Goal: Use online tool/utility: Utilize a website feature to perform a specific function

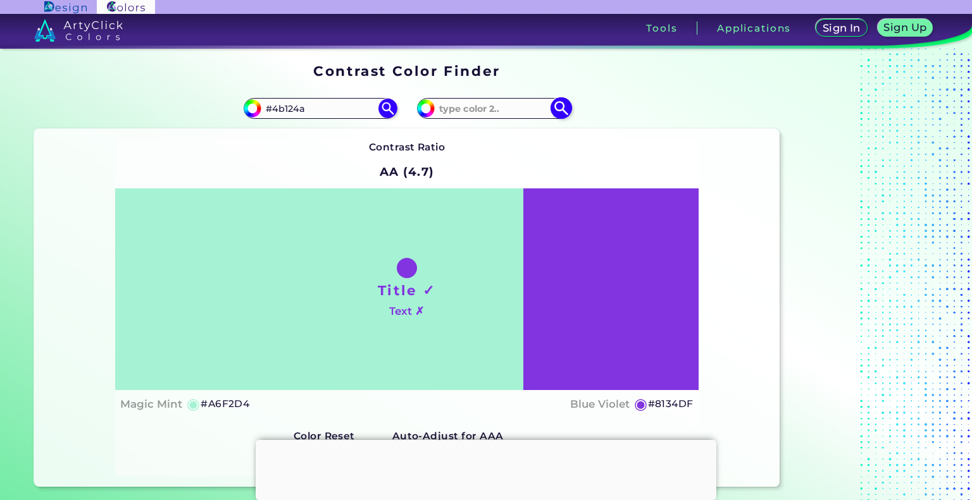
type input "#4b124a"
click at [562, 106] on img at bounding box center [561, 108] width 22 height 22
click at [385, 113] on img at bounding box center [387, 108] width 22 height 22
type input "#4b124a"
type input "#4B124A"
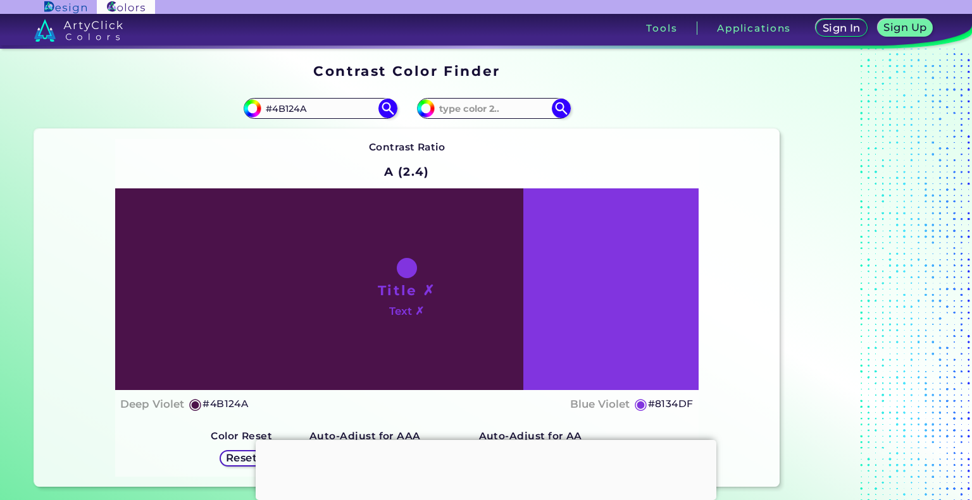
click at [610, 271] on div "Title ✗ Text ✗" at bounding box center [406, 290] width 583 height 202
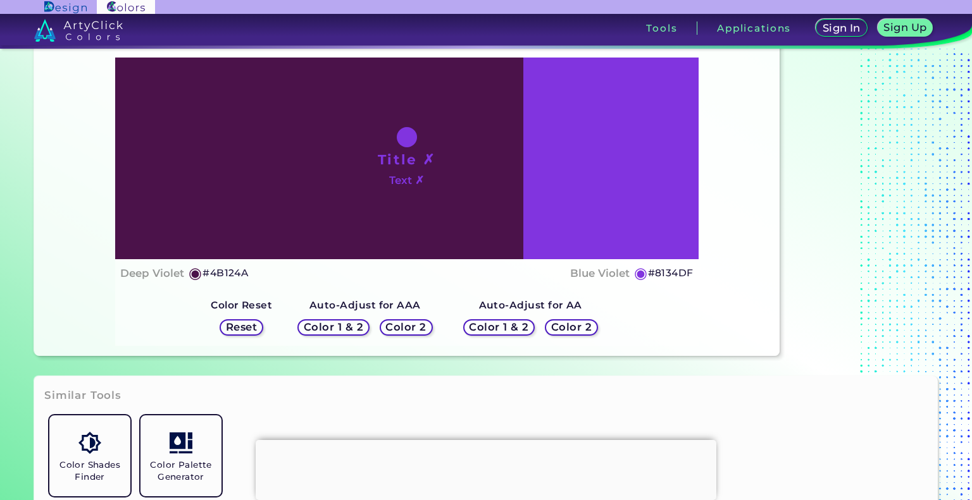
scroll to position [127, 0]
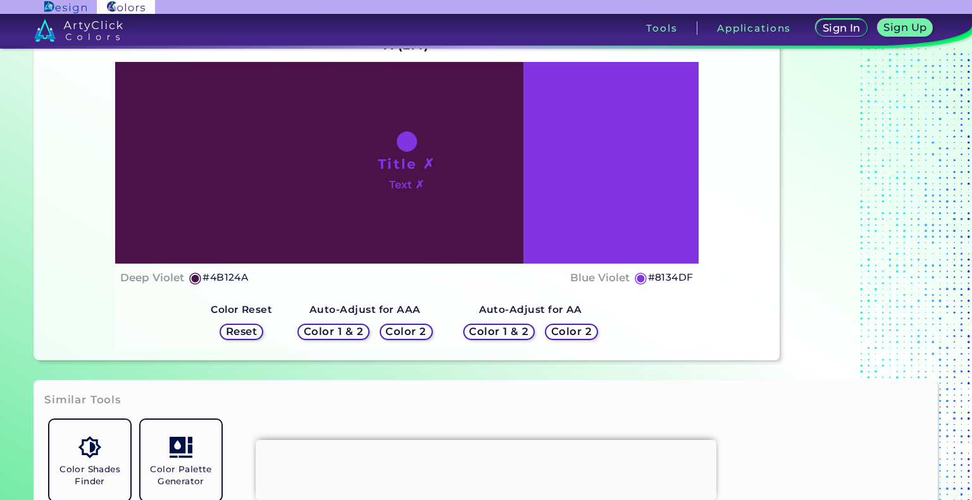
click at [407, 158] on h1 "Title ✗" at bounding box center [407, 163] width 58 height 19
click at [607, 161] on div "Title ✗ Text ✗" at bounding box center [406, 163] width 583 height 202
click at [666, 274] on h5 "#8134DF" at bounding box center [671, 277] width 46 height 16
click at [666, 274] on h5 "#8134DF copied" at bounding box center [671, 277] width 46 height 16
copy h5 "#"
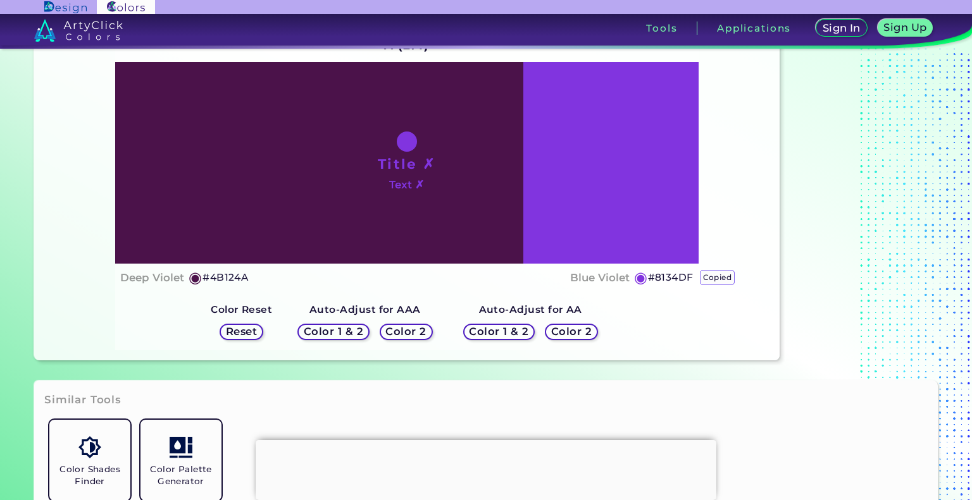
click at [666, 274] on h5 "#8134DF copied copied" at bounding box center [671, 277] width 46 height 16
click at [714, 274] on p "copied" at bounding box center [717, 277] width 35 height 15
drag, startPoint x: 648, startPoint y: 275, endPoint x: 693, endPoint y: 273, distance: 45.6
click at [693, 273] on div "Title ✗ Text ✗ Deep Violet ◉ #4B124A Blue Violet ◉ #8134DF" at bounding box center [406, 177] width 583 height 230
copy h5 "#8134DF"
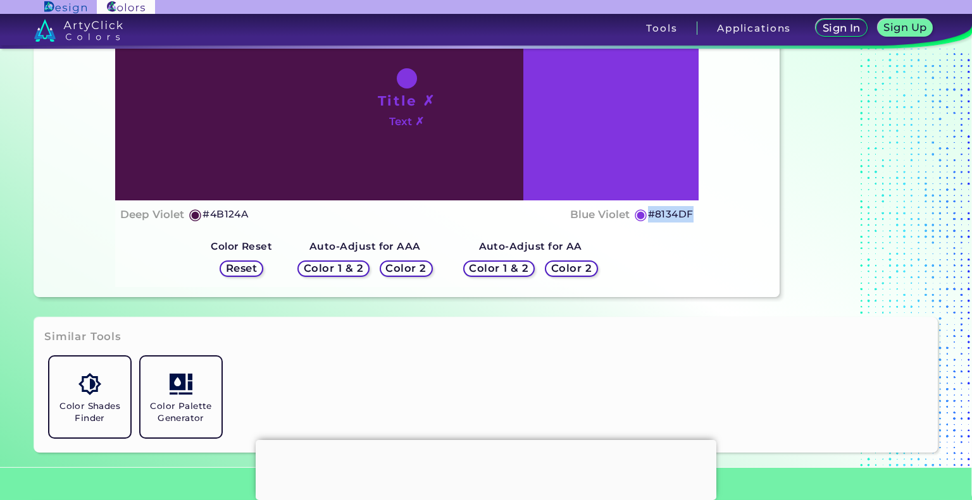
scroll to position [190, 0]
